Goal: Communication & Community: Connect with others

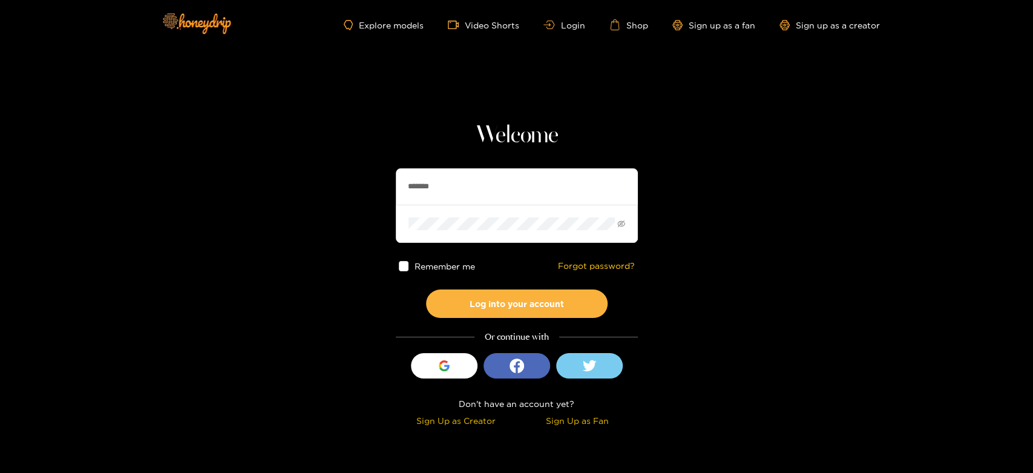
drag, startPoint x: 493, startPoint y: 185, endPoint x: 409, endPoint y: 197, distance: 84.4
click at [375, 180] on section "Welcome ******* Remember me Forgot password? Log into your account Or continue …" at bounding box center [516, 215] width 1033 height 430
paste input "text"
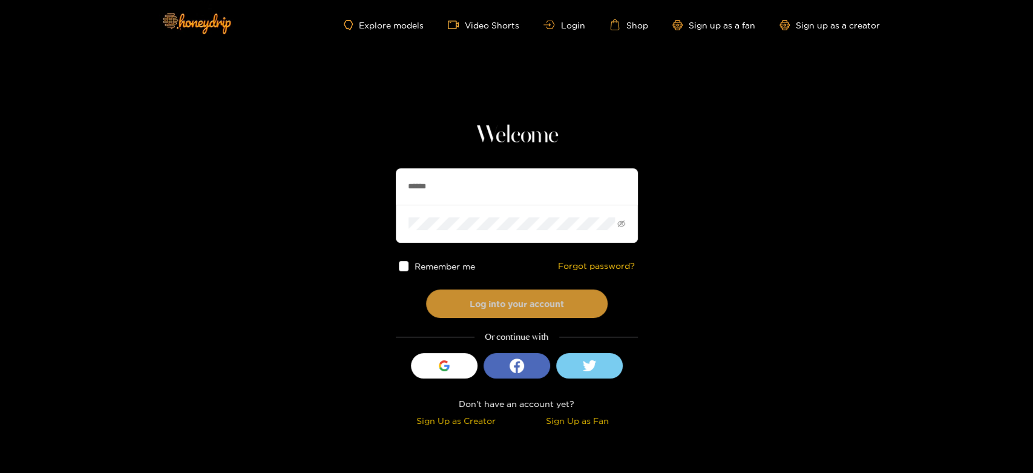
click at [470, 295] on button "Log into your account" at bounding box center [517, 303] width 182 height 28
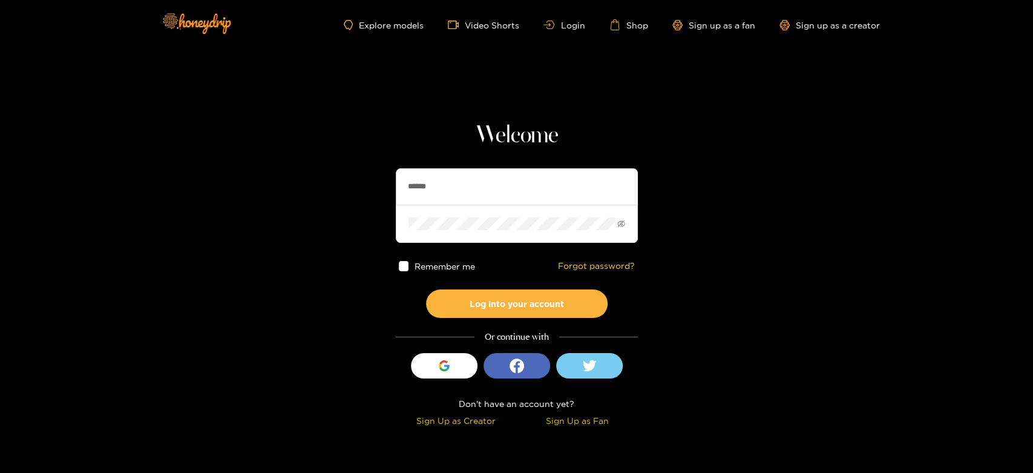
drag, startPoint x: 460, startPoint y: 182, endPoint x: 379, endPoint y: 178, distance: 81.2
click at [379, 178] on section "Welcome ****** Remember me Forgot password? Log into your account Or continue w…" at bounding box center [516, 215] width 1033 height 430
paste input "*******"
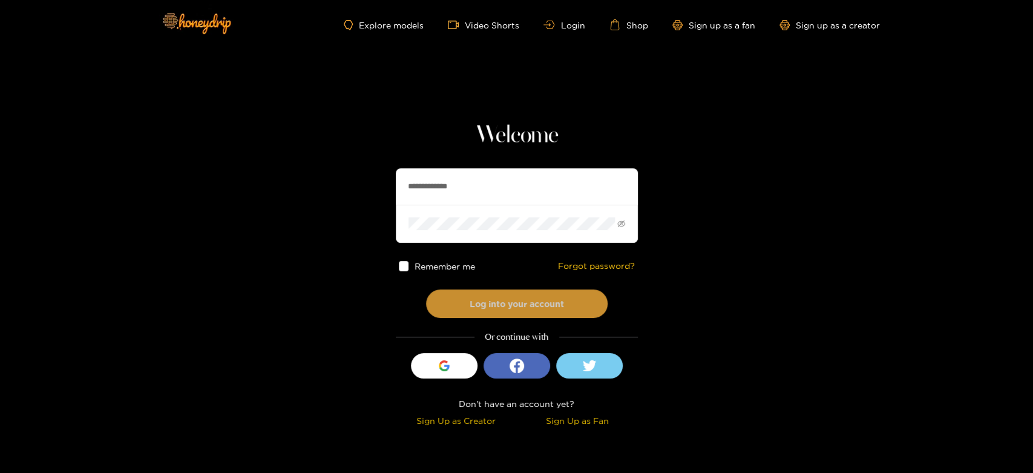
type input "**********"
click at [513, 302] on button "Log into your account" at bounding box center [517, 303] width 182 height 28
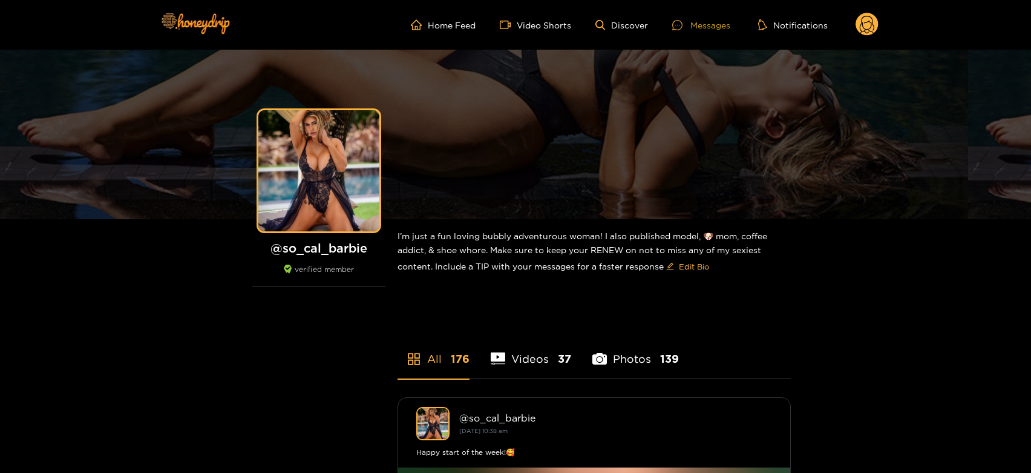
click at [696, 24] on div "Messages" at bounding box center [701, 25] width 58 height 14
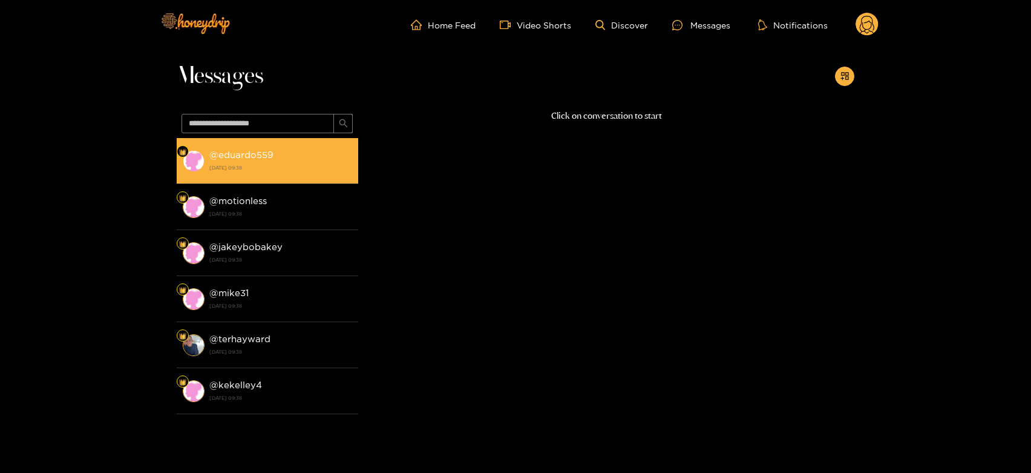
click at [268, 176] on li "@ eduardo559 [DATE] 09:38" at bounding box center [268, 161] width 182 height 46
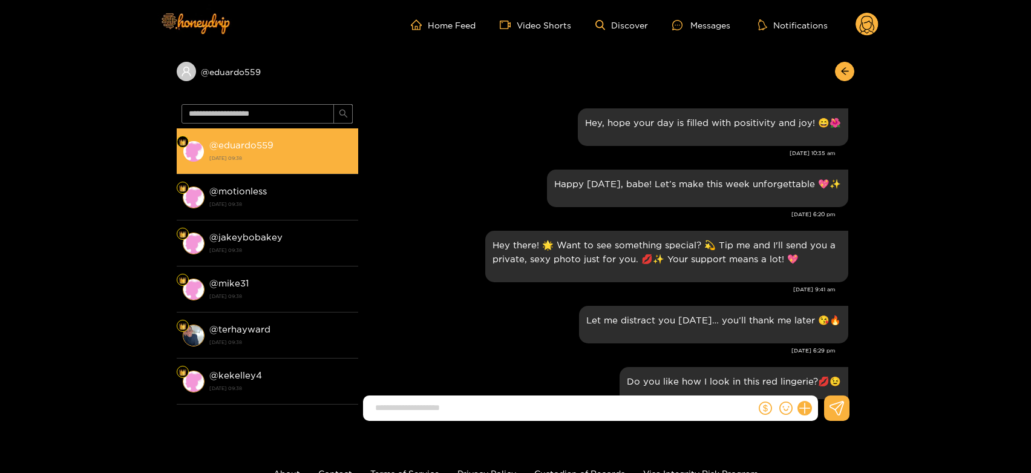
scroll to position [1701, 0]
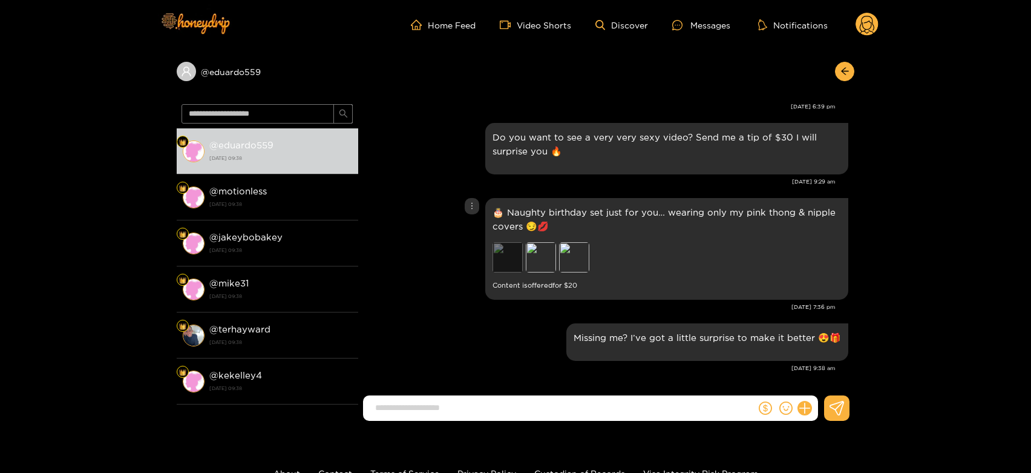
click at [517, 251] on div "Preview" at bounding box center [508, 257] width 30 height 30
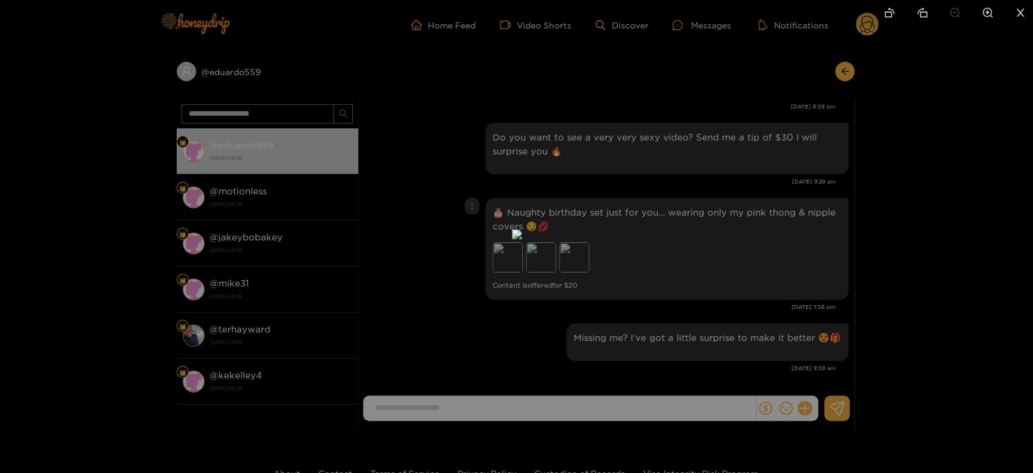
click at [726, 251] on div at bounding box center [516, 236] width 1033 height 473
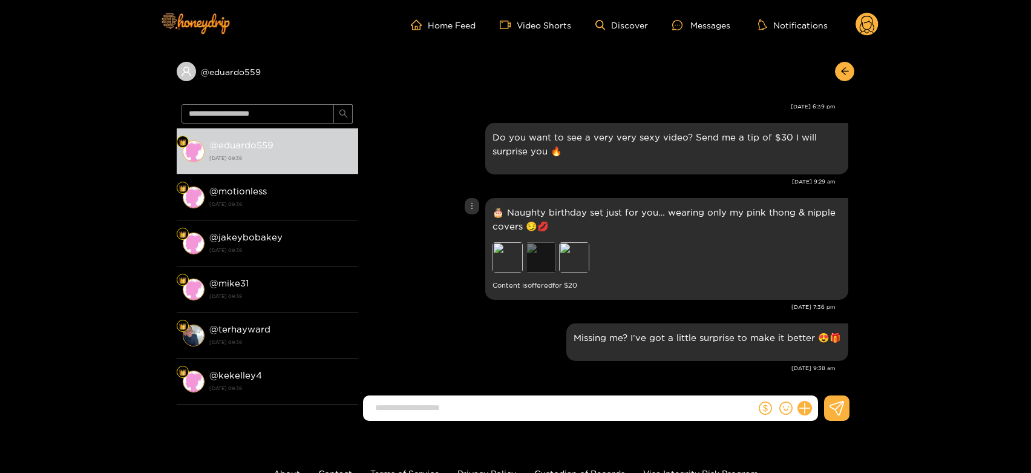
click at [536, 250] on div "Preview" at bounding box center [541, 257] width 30 height 30
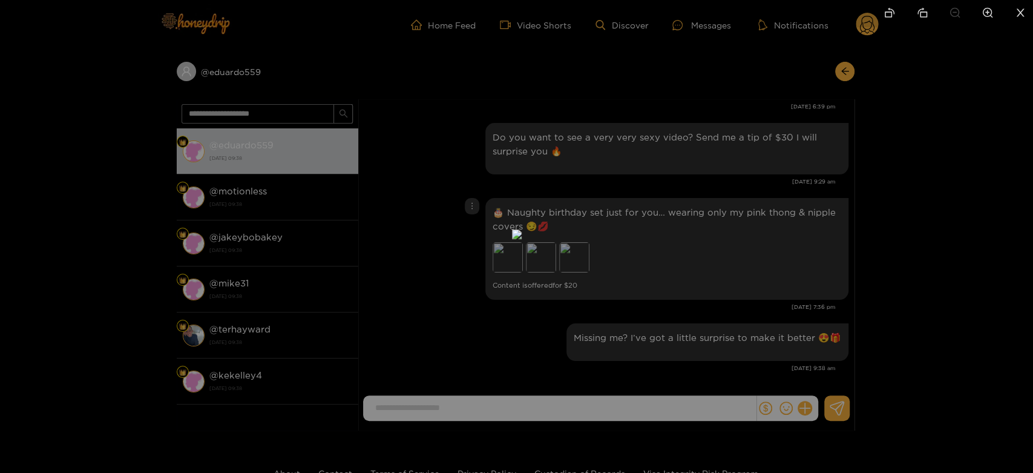
click at [770, 255] on div at bounding box center [516, 236] width 1033 height 473
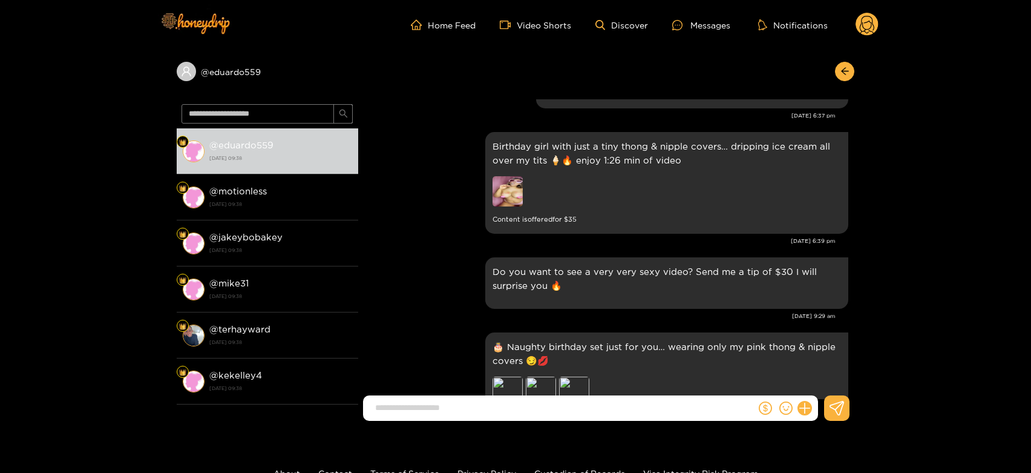
scroll to position [1500, 0]
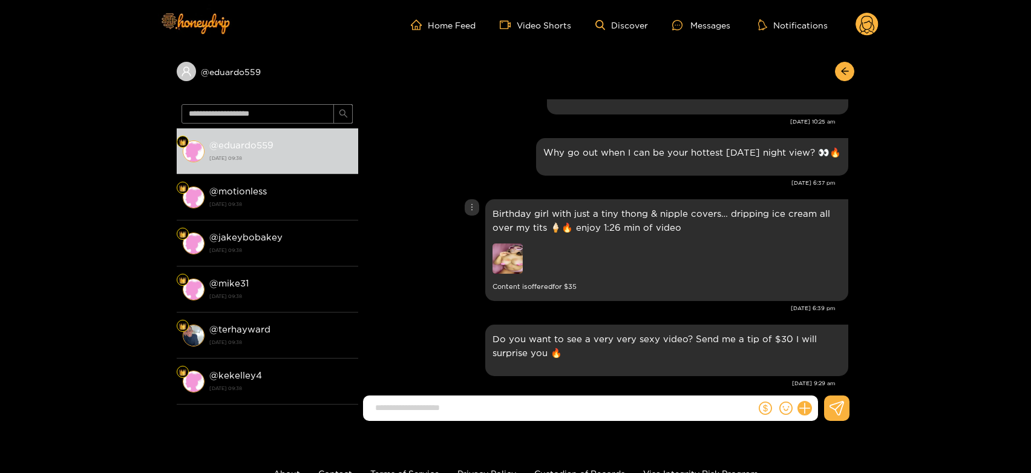
click at [513, 254] on img at bounding box center [508, 258] width 30 height 30
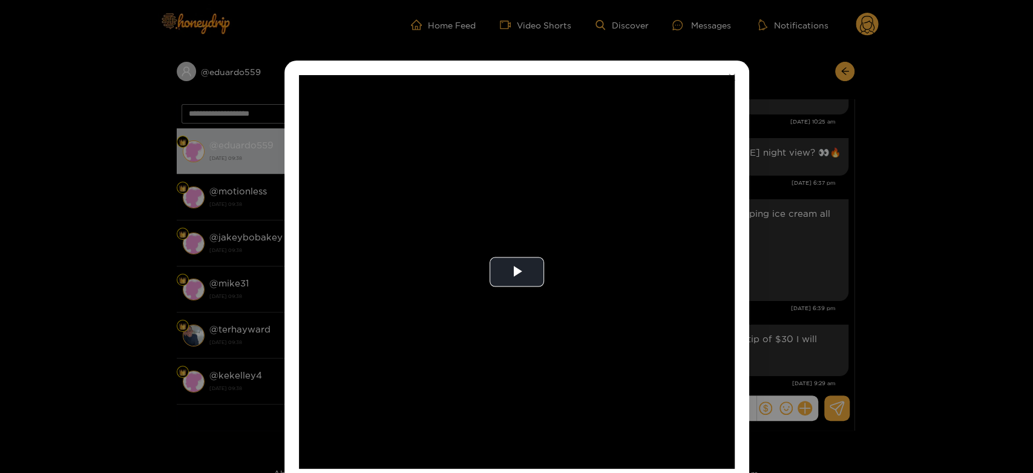
click at [513, 254] on video "Video Player" at bounding box center [517, 271] width 436 height 393
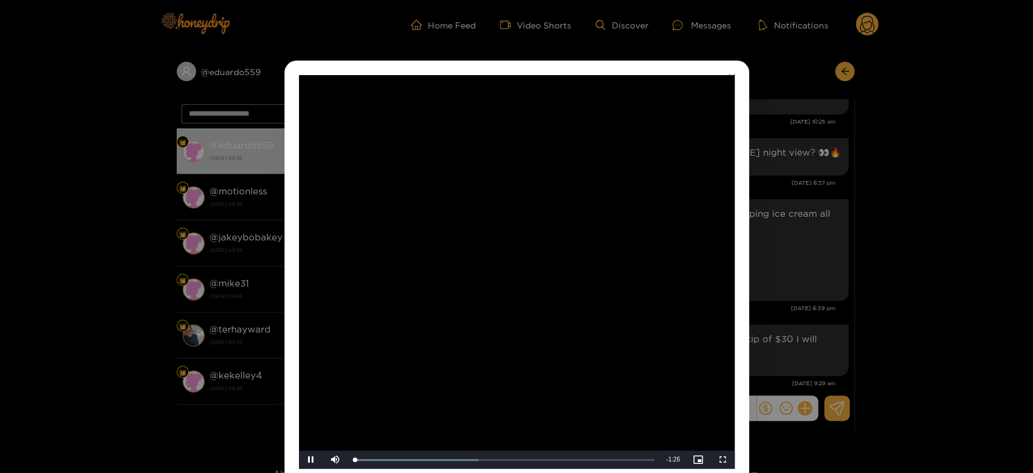
click at [513, 254] on video "Video Player" at bounding box center [517, 271] width 436 height 393
click at [810, 268] on div "**********" at bounding box center [516, 236] width 1033 height 473
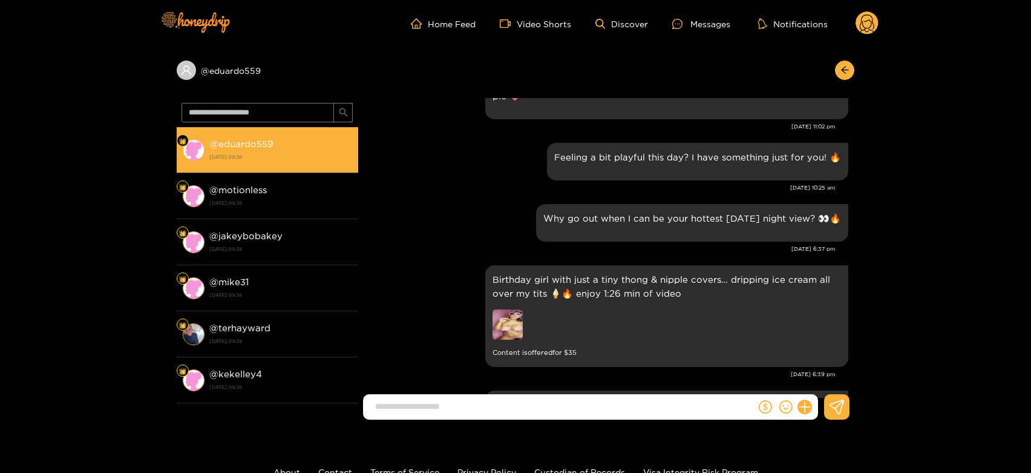
scroll to position [0, 0]
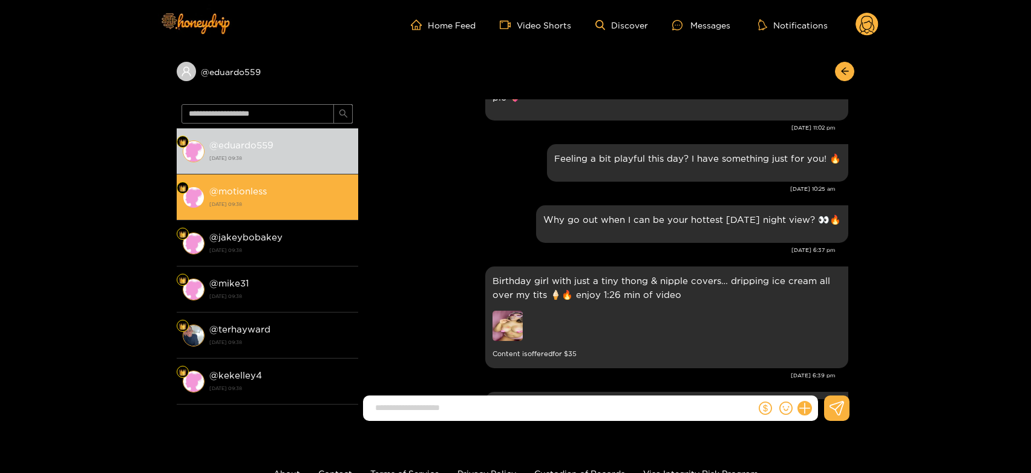
click at [245, 196] on div "@ motionless [DATE] 09:38" at bounding box center [280, 196] width 143 height 27
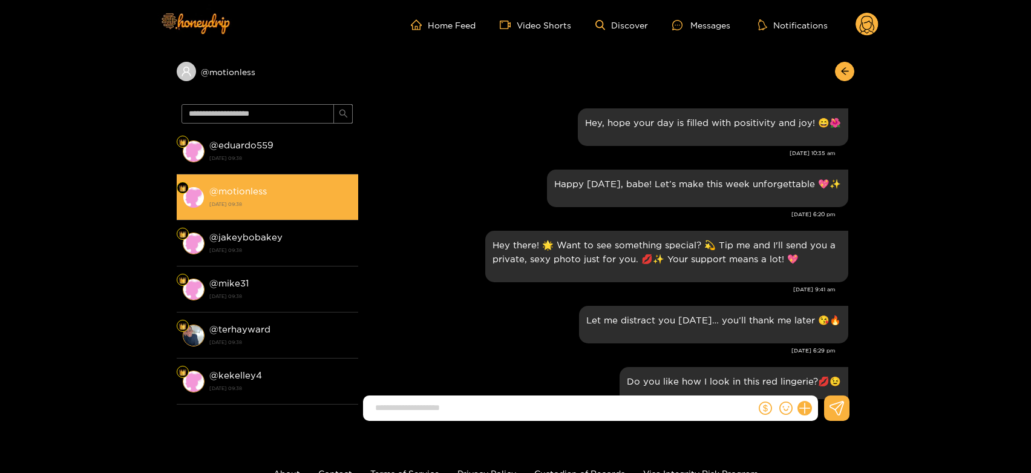
scroll to position [1701, 0]
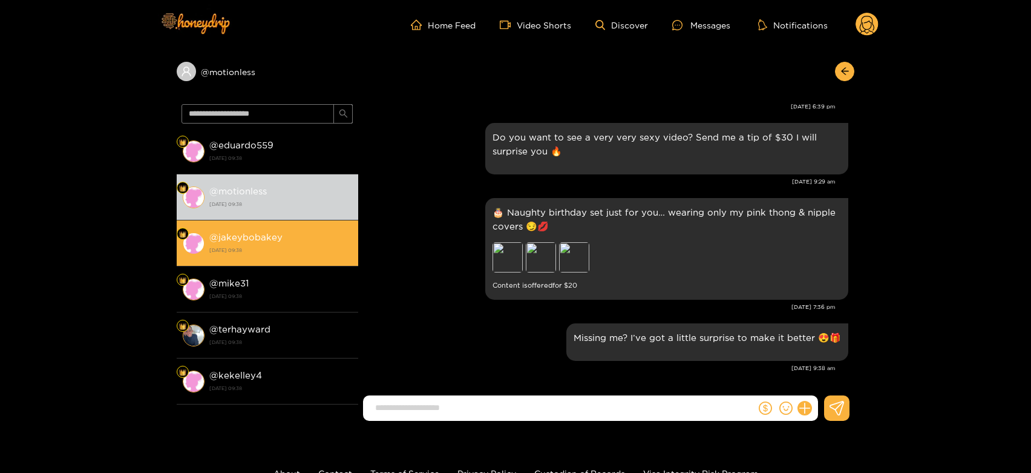
click at [252, 221] on li "@ jakeybobakey [DATE] 09:38" at bounding box center [268, 243] width 182 height 46
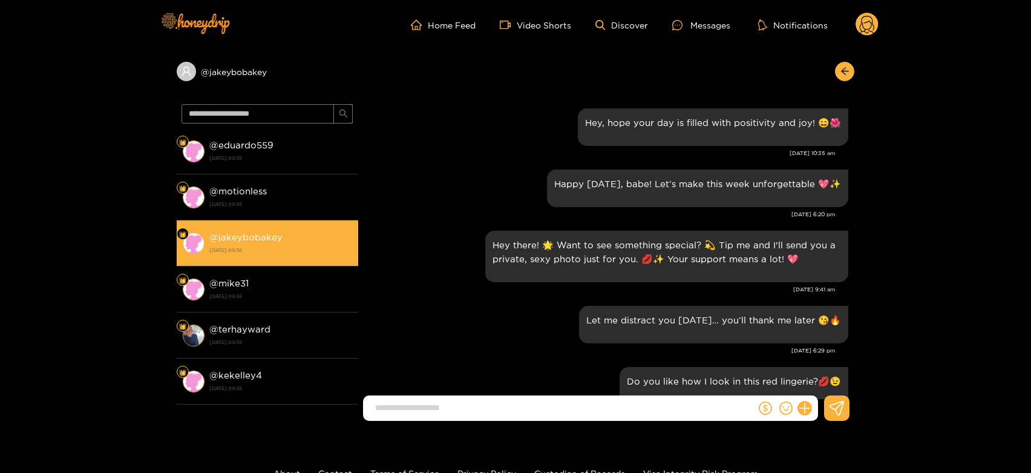
scroll to position [1701, 0]
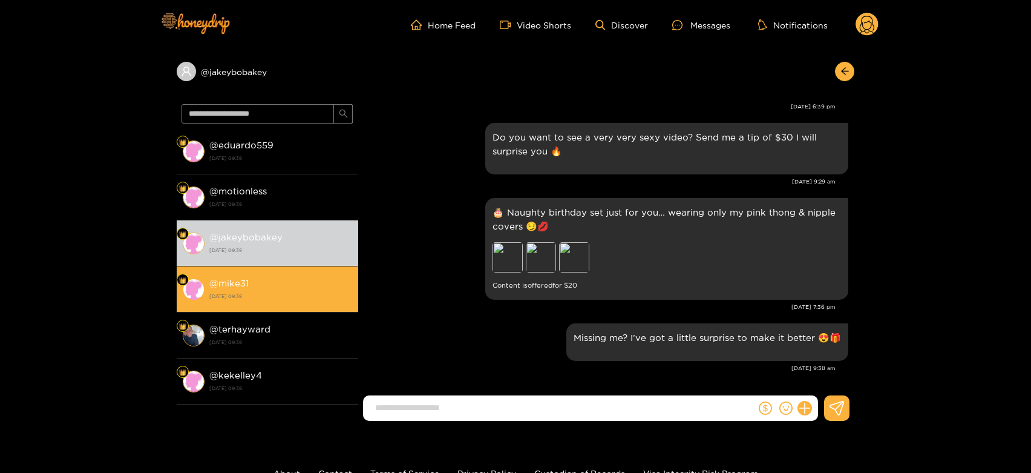
click at [259, 275] on div "@ mike31 [DATE] 09:38" at bounding box center [280, 288] width 143 height 27
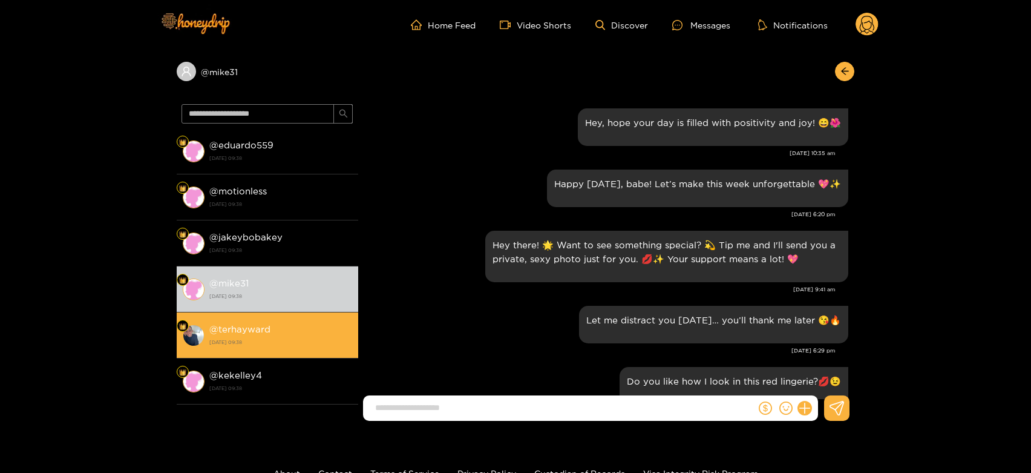
scroll to position [1701, 0]
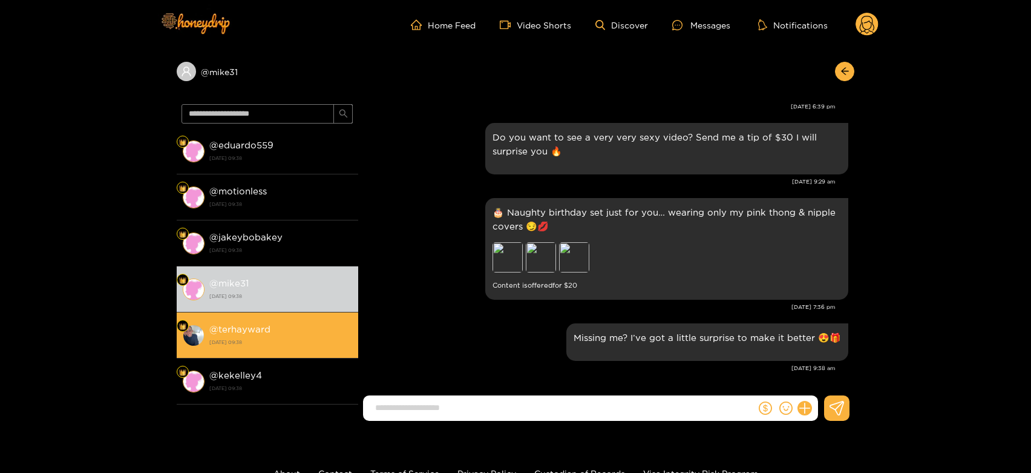
click at [260, 314] on li "@ terhayward [DATE] 09:38" at bounding box center [268, 335] width 182 height 46
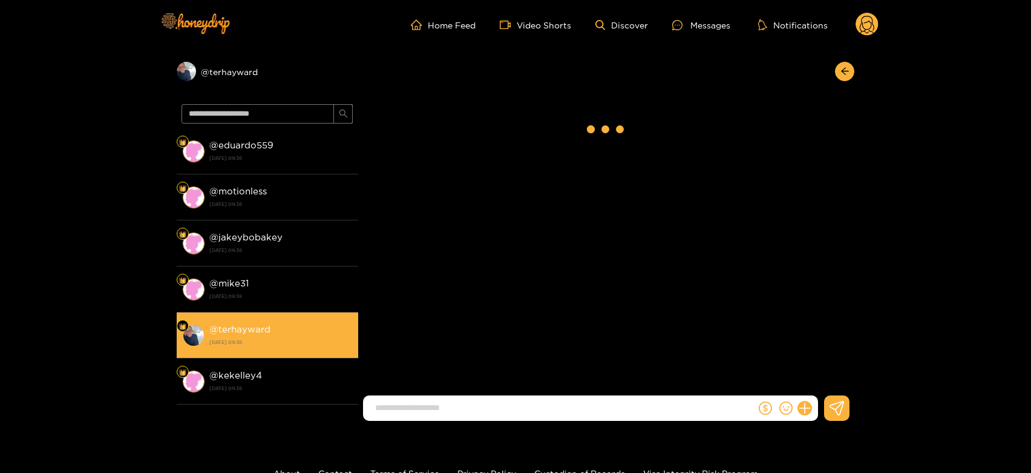
scroll to position [1701, 0]
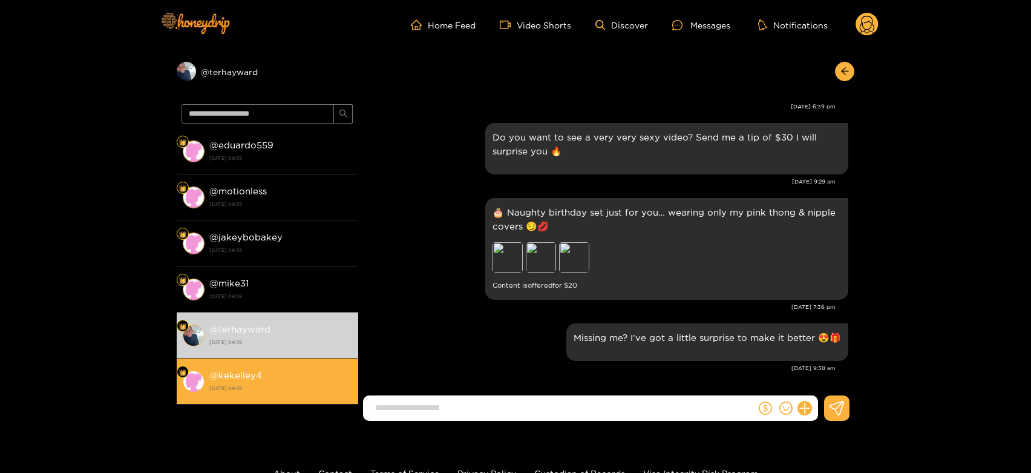
click at [251, 368] on div "@ kekelley4 [DATE] 09:38" at bounding box center [280, 380] width 143 height 27
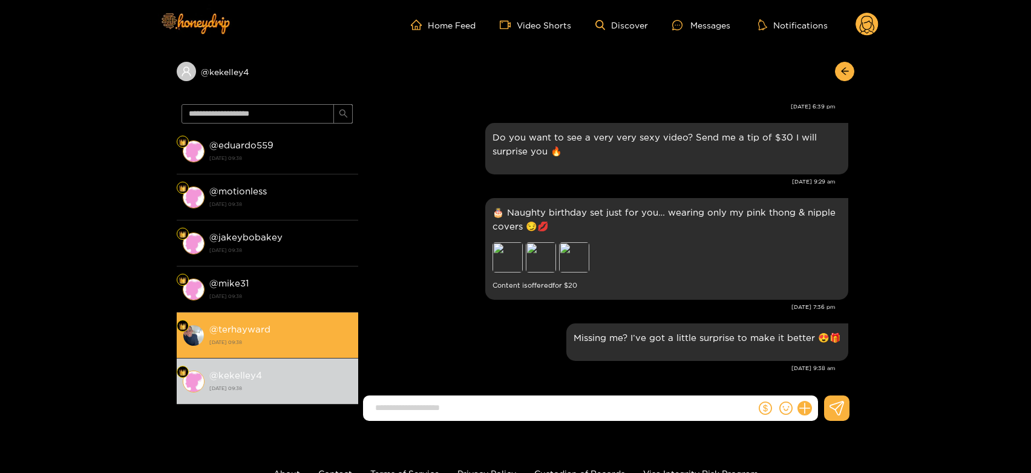
scroll to position [134, 0]
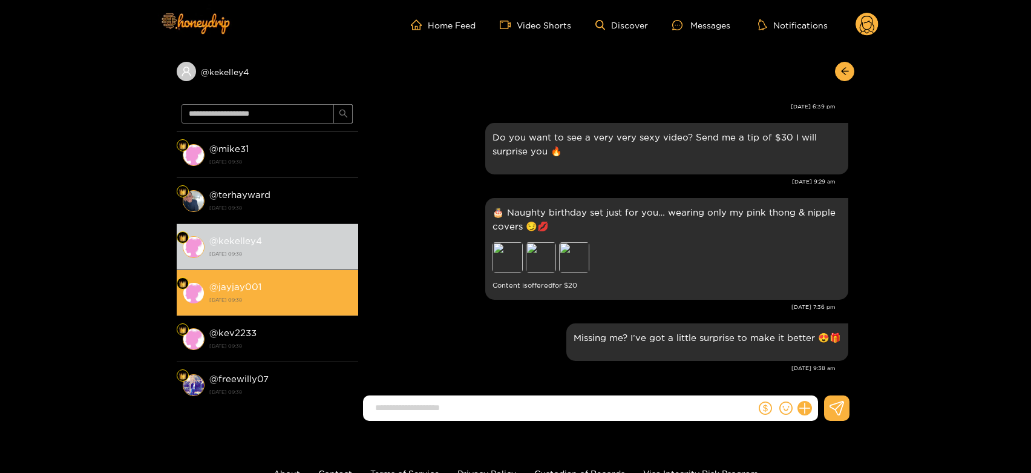
click at [288, 294] on strong "[DATE] 09:38" at bounding box center [280, 299] width 143 height 11
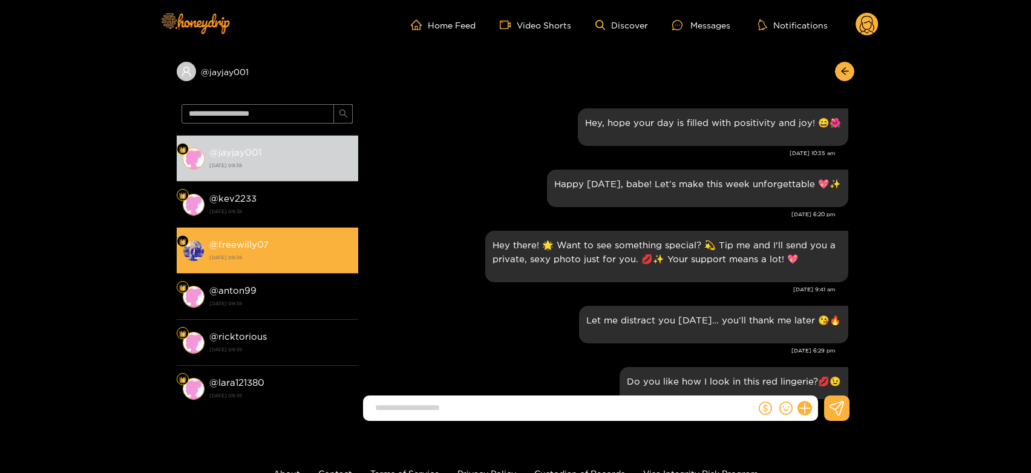
scroll to position [1701, 0]
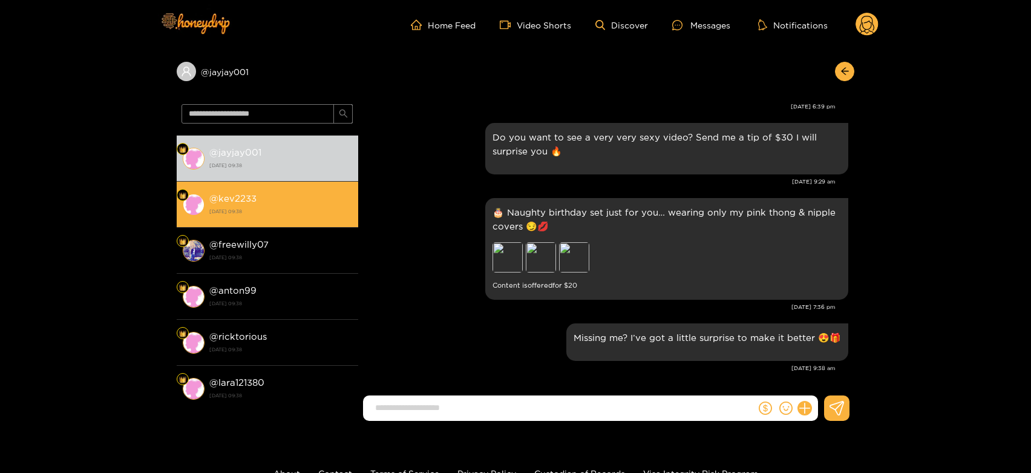
click at [303, 206] on strong "[DATE] 09:38" at bounding box center [280, 211] width 143 height 11
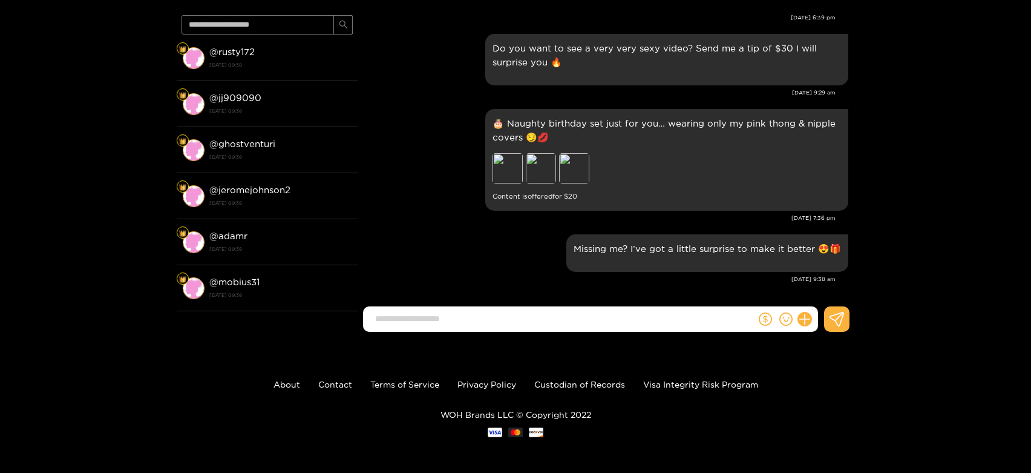
scroll to position [2020, 0]
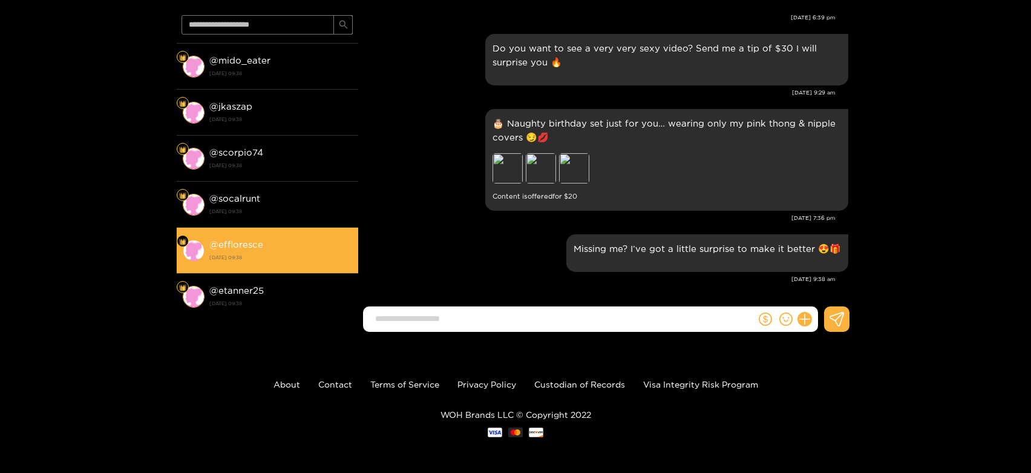
click at [303, 237] on div "@ effloresce [DATE] 09:38" at bounding box center [280, 250] width 143 height 27
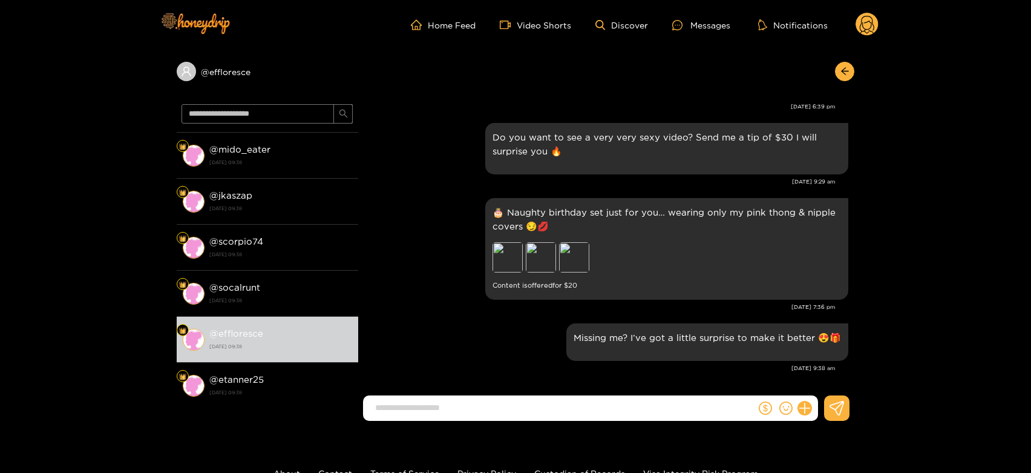
click at [849, 15] on ul "Home Feed Video Shorts Discover Messages Notifications" at bounding box center [645, 25] width 468 height 24
click at [866, 19] on circle at bounding box center [867, 24] width 23 height 23
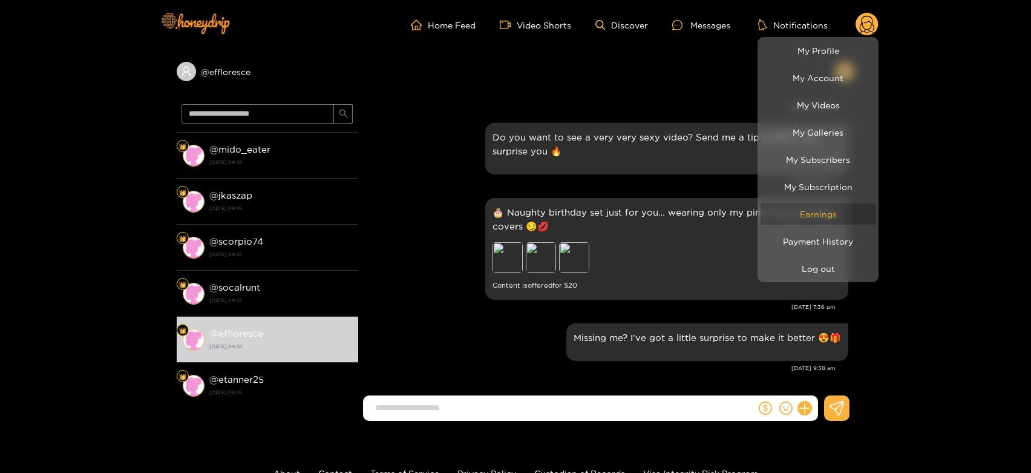
click at [840, 214] on link "Earnings" at bounding box center [818, 213] width 115 height 21
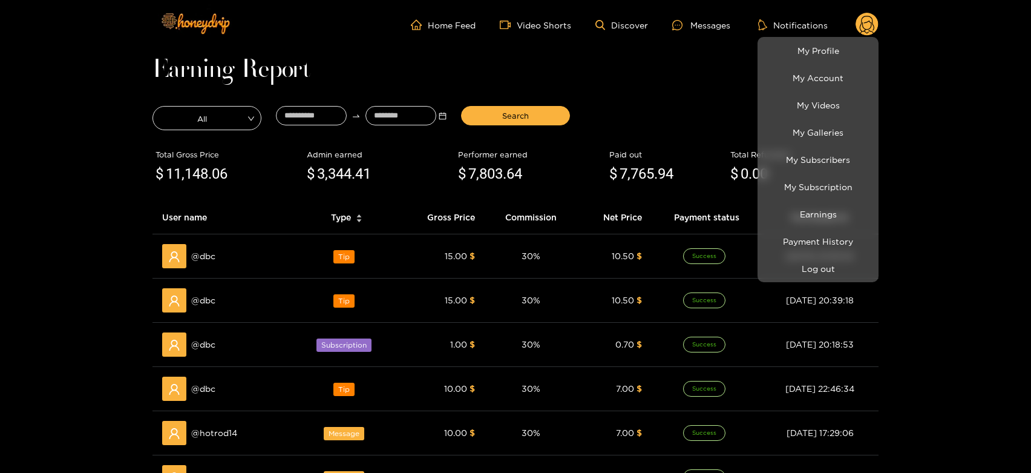
click at [213, 252] on div at bounding box center [515, 236] width 1031 height 473
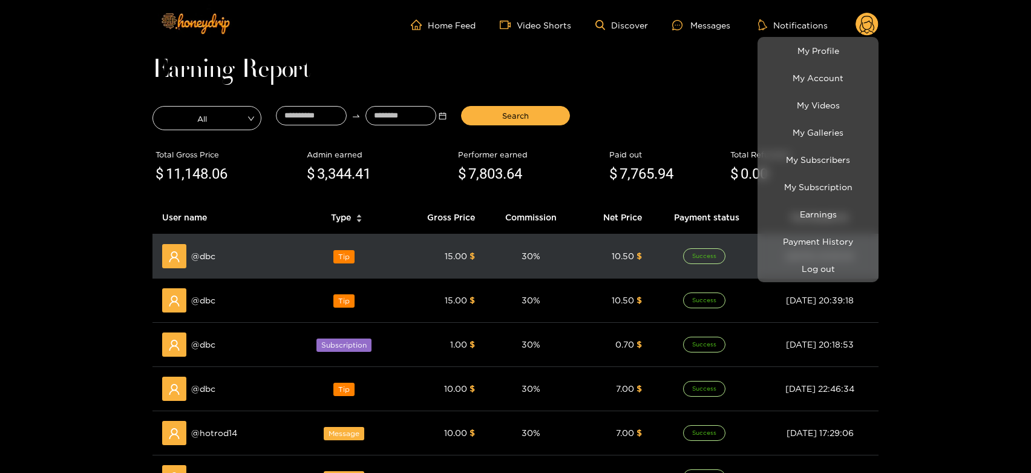
click at [213, 252] on span "@ dbc" at bounding box center [203, 255] width 24 height 13
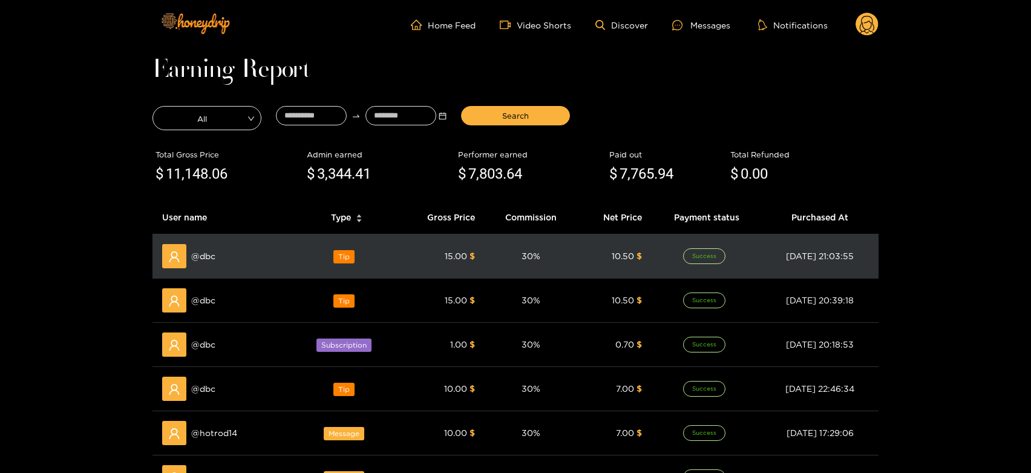
click at [205, 252] on span "@ dbc" at bounding box center [203, 255] width 24 height 13
copy span "dbc"
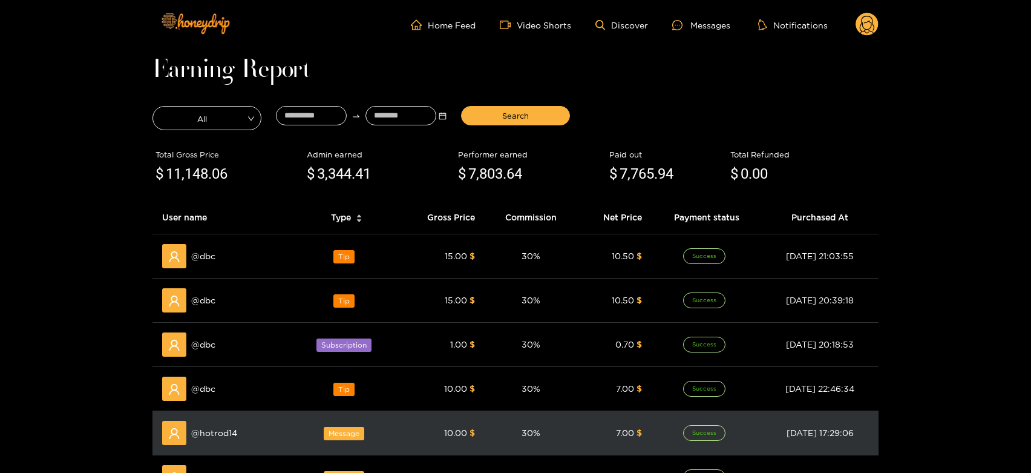
click at [223, 435] on span "@ hotrod14" at bounding box center [214, 432] width 46 height 13
copy span "hotrod14"
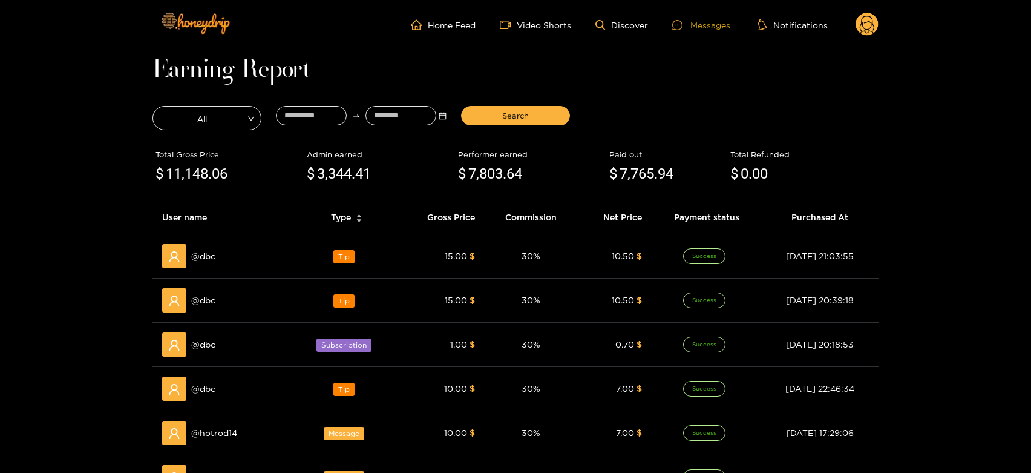
click at [706, 19] on div "Messages" at bounding box center [701, 25] width 58 height 14
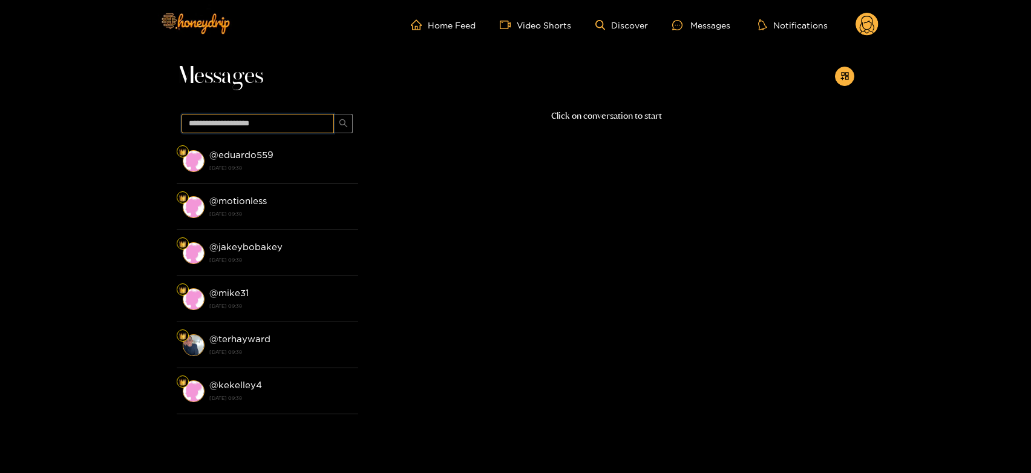
click at [301, 116] on input "text" at bounding box center [258, 123] width 153 height 19
paste input "********"
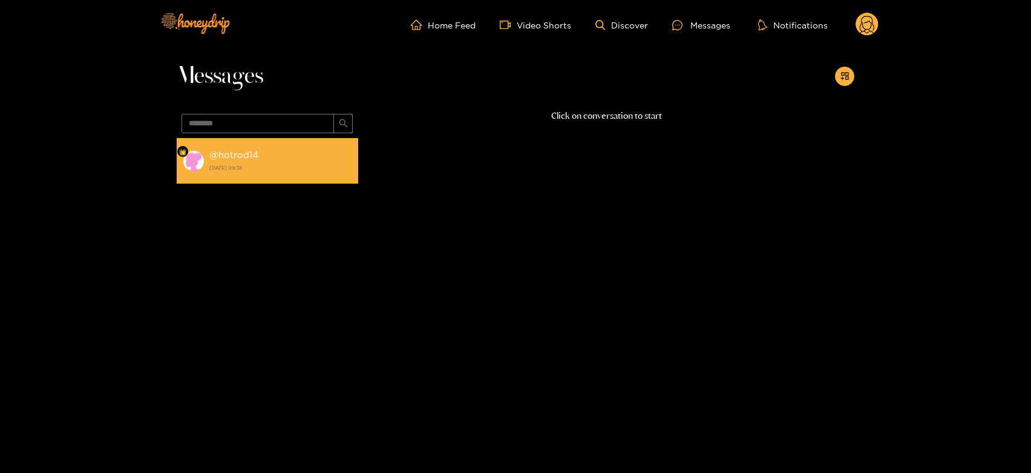
click at [296, 138] on li "@ hotrod14 [DATE] 09:38" at bounding box center [268, 161] width 182 height 46
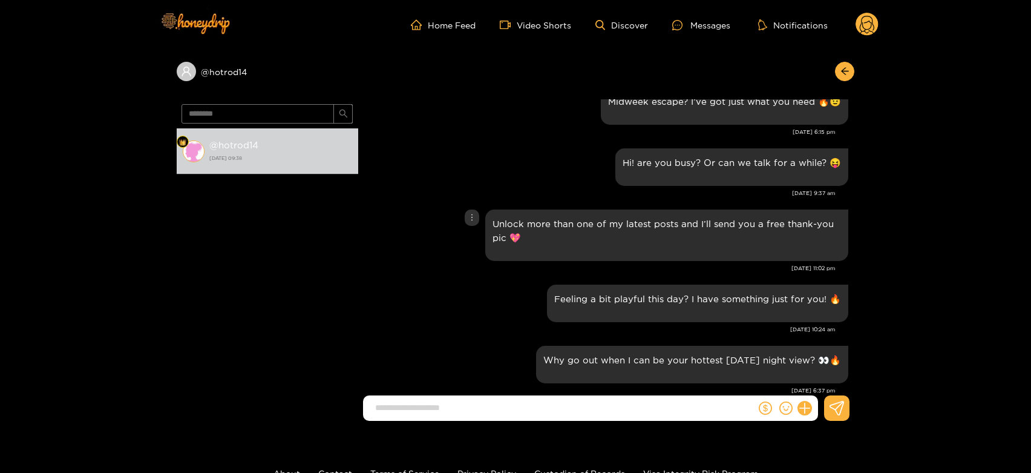
scroll to position [1148, 0]
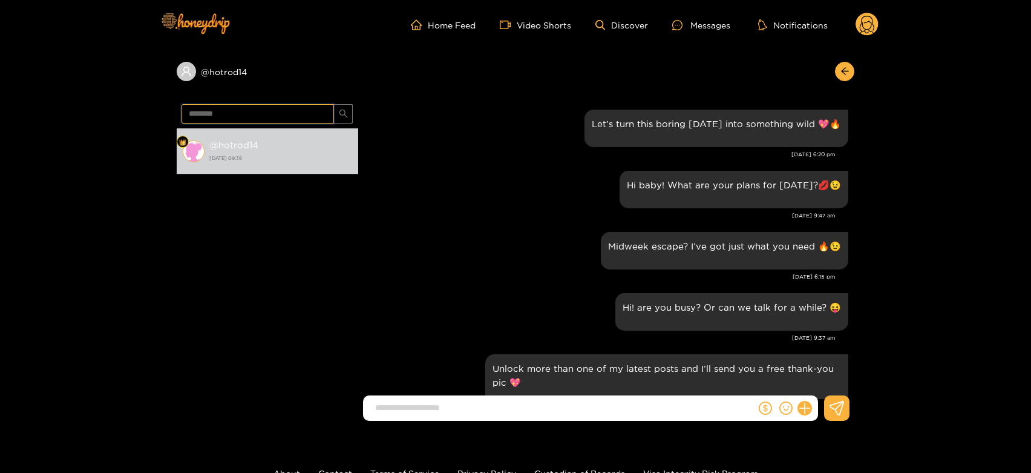
click at [268, 116] on input "********" at bounding box center [258, 113] width 153 height 19
paste input "text"
type input "***"
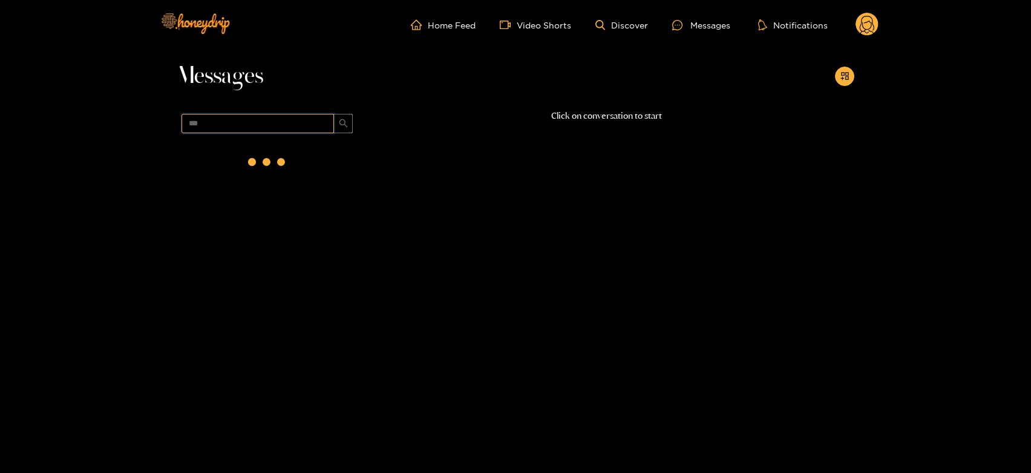
scroll to position [0, 0]
click at [303, 155] on div "@ dbc [DATE] 09:38" at bounding box center [280, 160] width 143 height 27
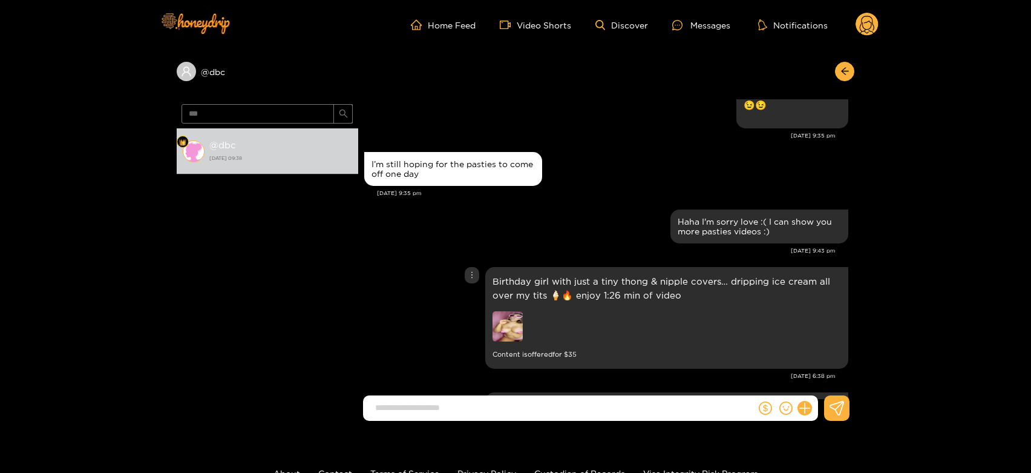
scroll to position [1556, 0]
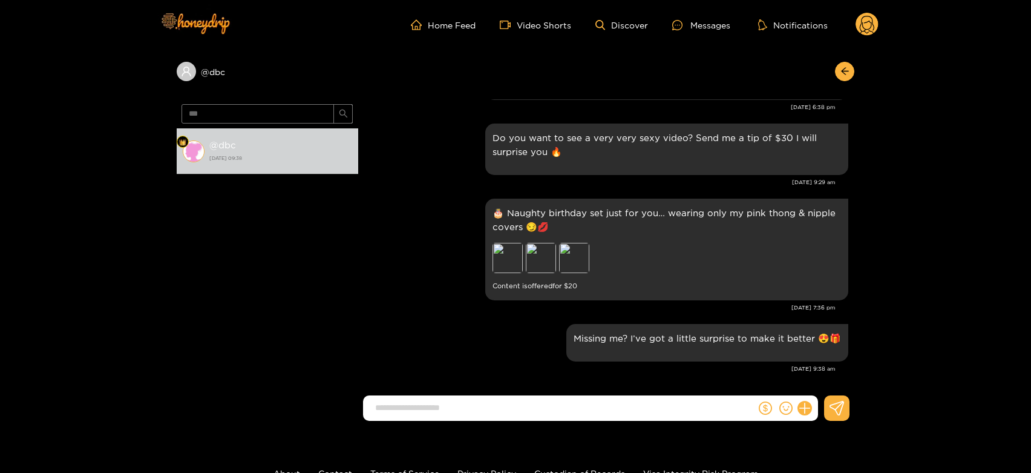
click at [862, 30] on icon at bounding box center [867, 26] width 15 height 21
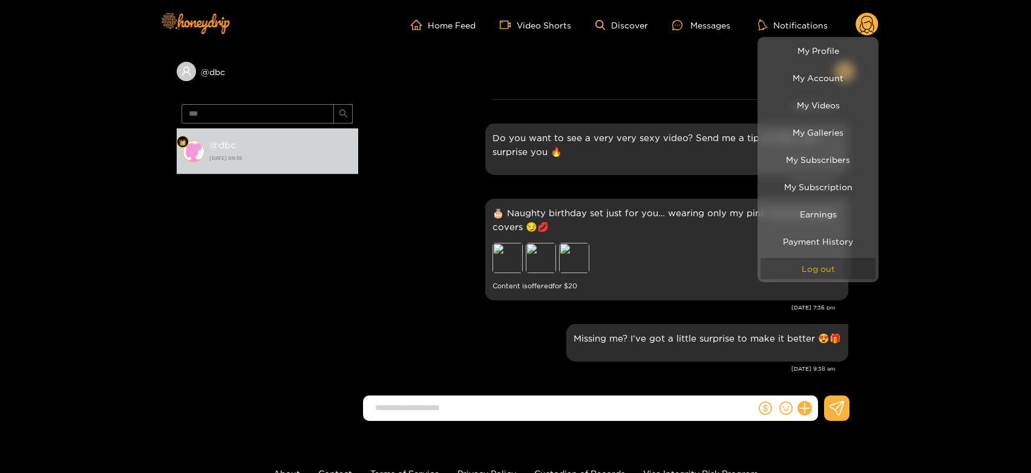
click at [846, 264] on button "Log out" at bounding box center [818, 268] width 115 height 21
